Goal: Check status: Check status

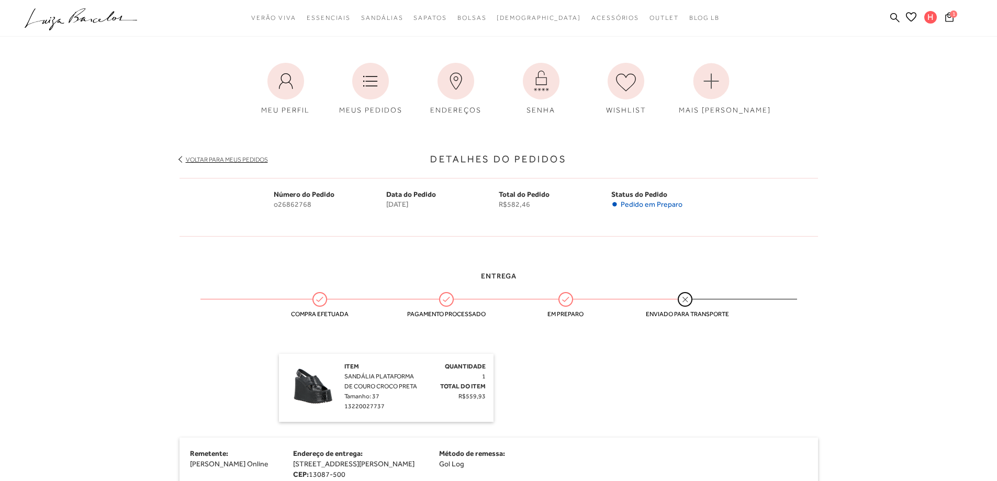
click at [679, 203] on span "Pedido em Preparo" at bounding box center [652, 204] width 62 height 9
click at [948, 18] on icon at bounding box center [949, 17] width 8 height 10
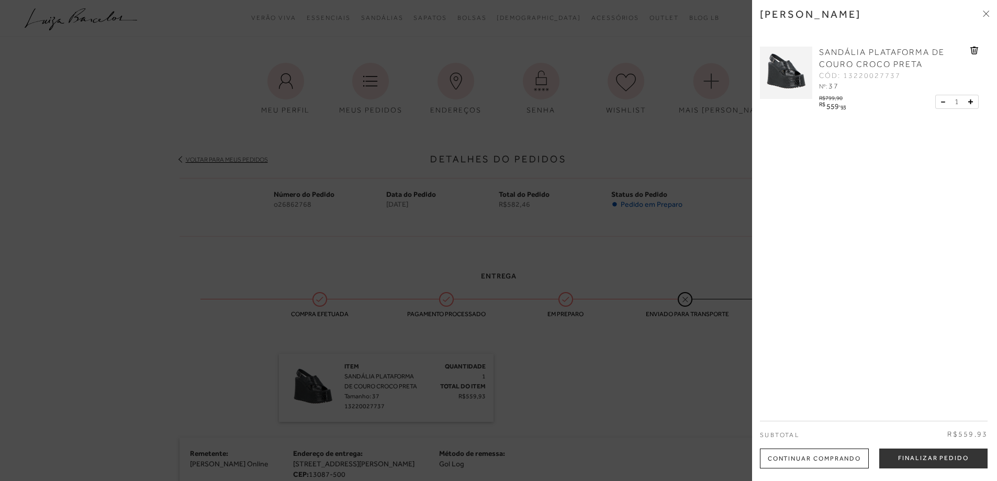
click at [726, 120] on div at bounding box center [498, 240] width 997 height 481
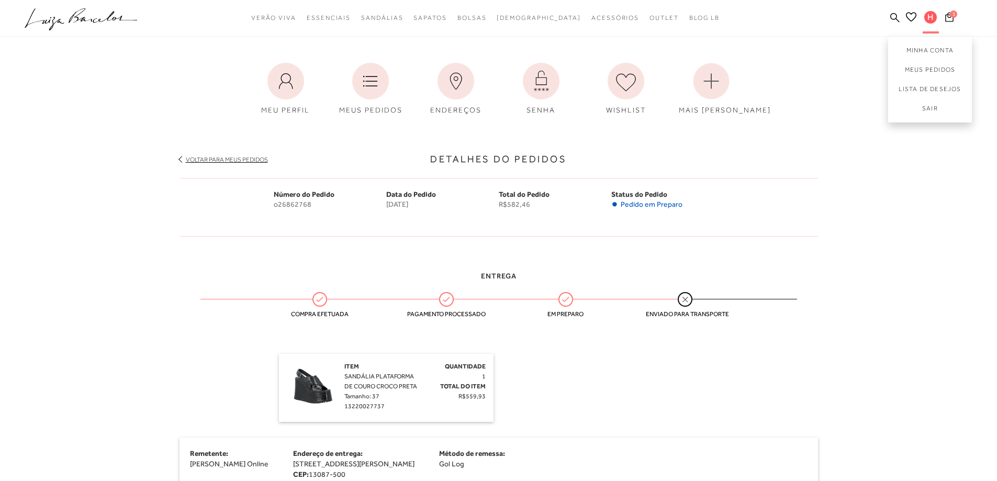
click at [927, 16] on span "H" at bounding box center [930, 17] width 13 height 13
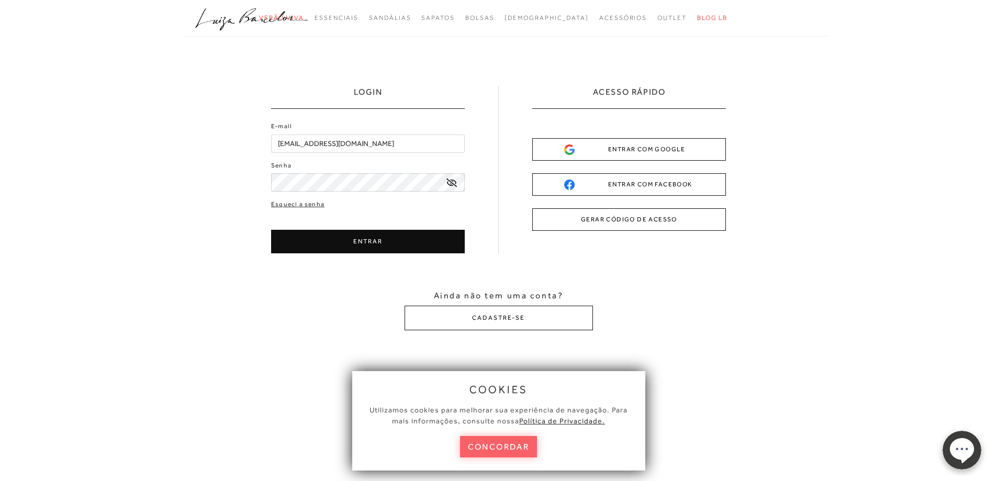
click at [523, 443] on button "concordar" at bounding box center [498, 446] width 77 height 21
